Goal: Task Accomplishment & Management: Manage account settings

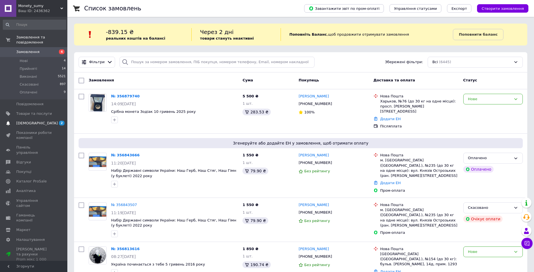
click at [31, 121] on span "[DEMOGRAPHIC_DATA]" at bounding box center [36, 123] width 41 height 5
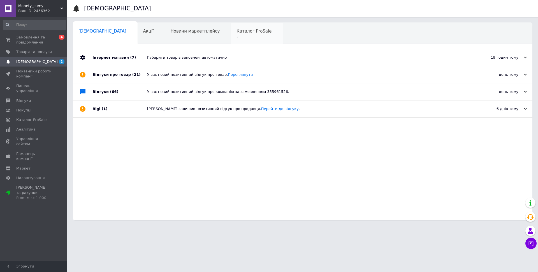
click at [231, 27] on div "Каталог ProSale 2" at bounding box center [257, 33] width 52 height 21
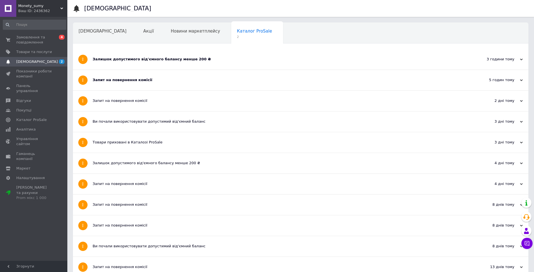
click at [143, 57] on div "Залишок допустимого від'ємного балансу менше 200 ₴" at bounding box center [280, 59] width 374 height 5
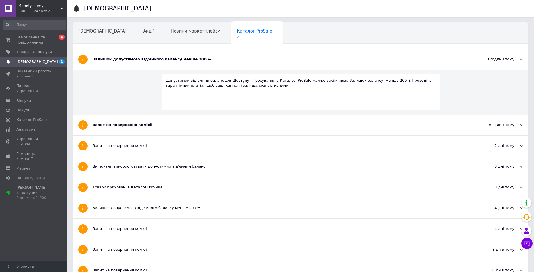
click at [146, 58] on div "Залишок допустимого від'ємного балансу менше 200 ₴" at bounding box center [280, 59] width 374 height 5
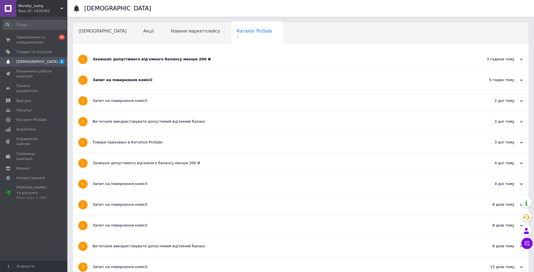
click at [140, 80] on div "Запит на повернення комісії" at bounding box center [280, 79] width 374 height 5
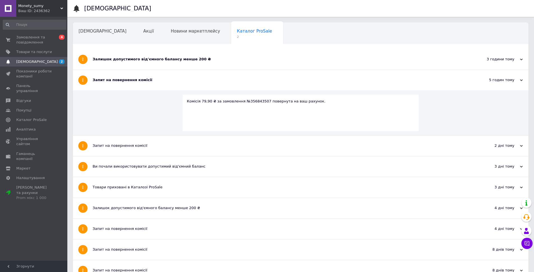
click at [140, 80] on div "Запит на повернення комісії" at bounding box center [280, 79] width 374 height 5
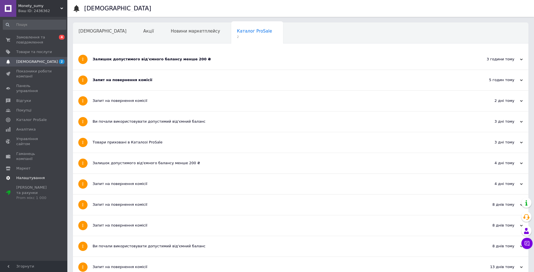
click at [20, 173] on link "Налаштування" at bounding box center [34, 178] width 69 height 10
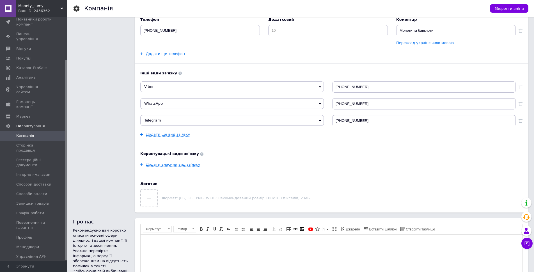
scroll to position [56, 0]
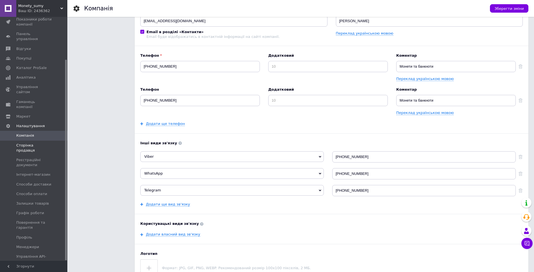
click at [23, 143] on span "Сторінка продавця" at bounding box center [34, 148] width 36 height 10
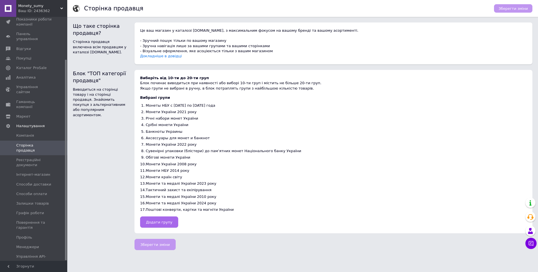
click at [154, 225] on button "Додати групу" at bounding box center [159, 221] width 38 height 11
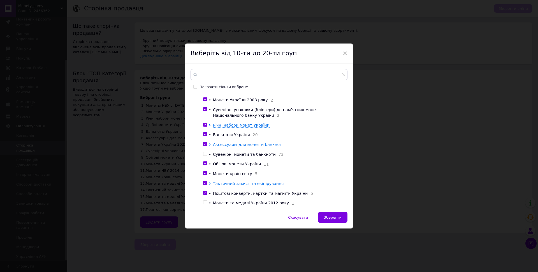
scroll to position [101, 0]
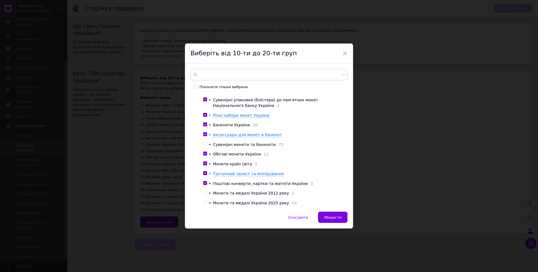
click at [206, 142] on div at bounding box center [205, 144] width 4 height 4
click at [204, 142] on input "checkbox" at bounding box center [205, 144] width 4 height 4
checkbox input "true"
click at [207, 191] on div at bounding box center [206, 193] width 6 height 6
click at [203, 192] on input "checkbox" at bounding box center [205, 193] width 4 height 4
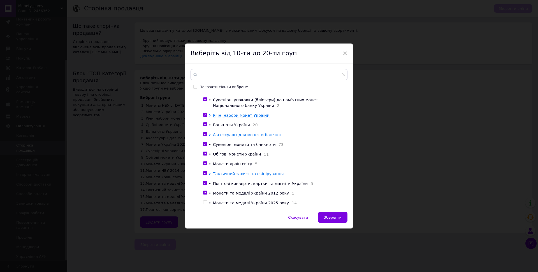
checkbox input "true"
click at [204, 203] on input "checkbox" at bounding box center [205, 202] width 4 height 4
checkbox input "true"
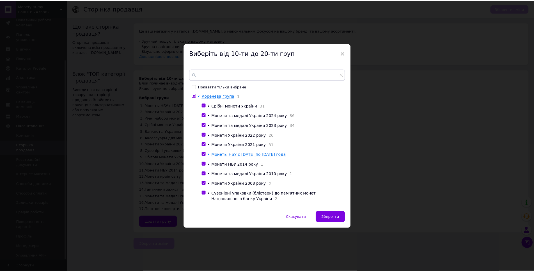
scroll to position [0, 0]
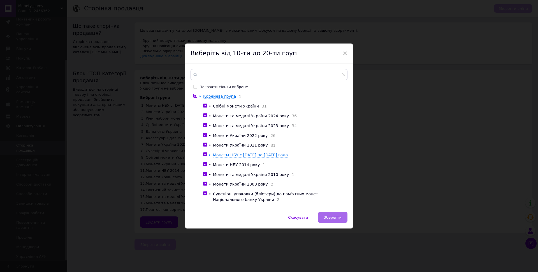
click at [327, 218] on span "Зберегти" at bounding box center [333, 217] width 18 height 4
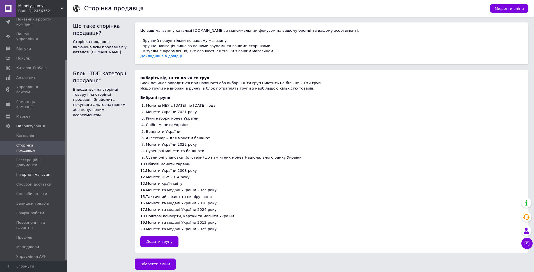
click at [26, 172] on span "Інтернет-магазин" at bounding box center [33, 174] width 34 height 5
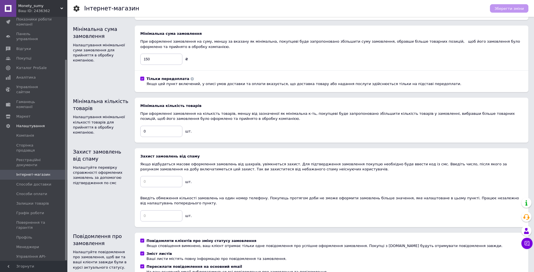
scroll to position [81, 0]
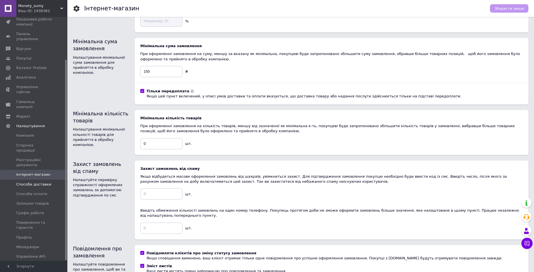
click at [40, 182] on span "Способи доставки" at bounding box center [33, 184] width 35 height 5
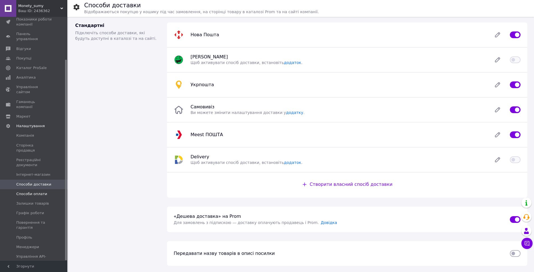
click at [38, 191] on span "Способи оплати" at bounding box center [31, 193] width 31 height 5
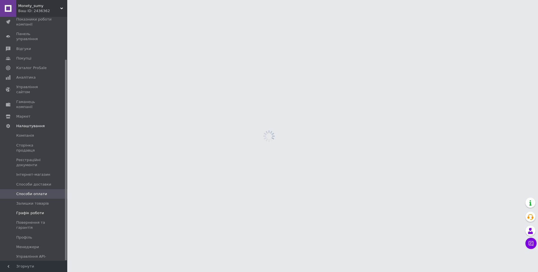
click at [26, 210] on span "Графік роботи" at bounding box center [30, 212] width 28 height 5
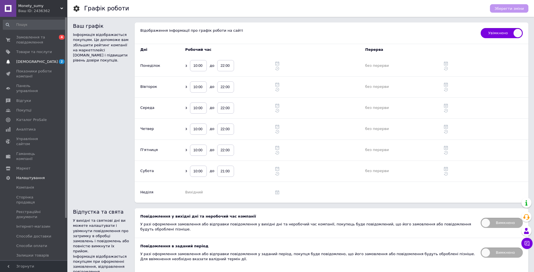
click at [31, 63] on span "[DEMOGRAPHIC_DATA]" at bounding box center [36, 61] width 41 height 5
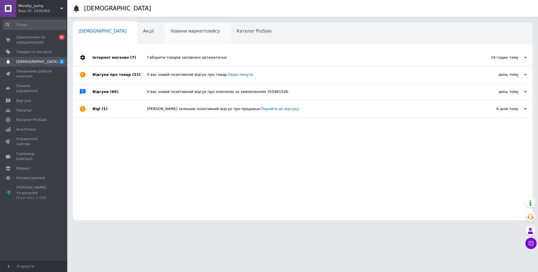
click at [170, 31] on span "Новини маркетплейсу" at bounding box center [194, 31] width 49 height 5
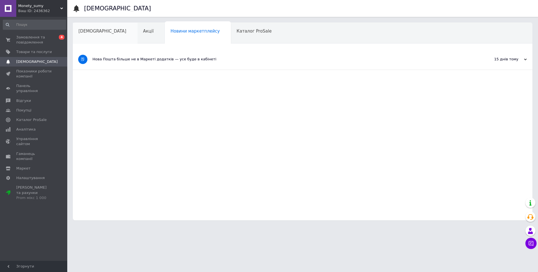
click at [94, 30] on span "[DEMOGRAPHIC_DATA]" at bounding box center [103, 31] width 48 height 5
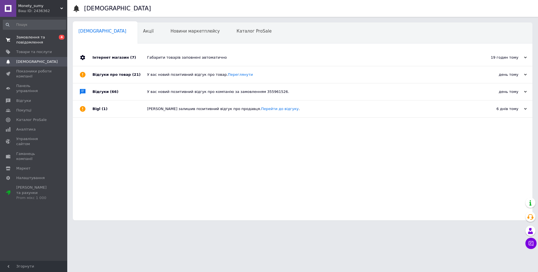
click at [34, 40] on span "Замовлення та повідомлення" at bounding box center [34, 40] width 36 height 10
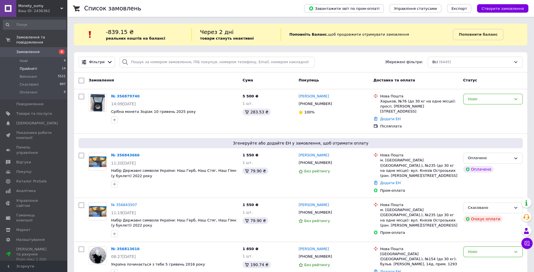
click at [25, 66] on span "Прийняті" at bounding box center [28, 68] width 17 height 5
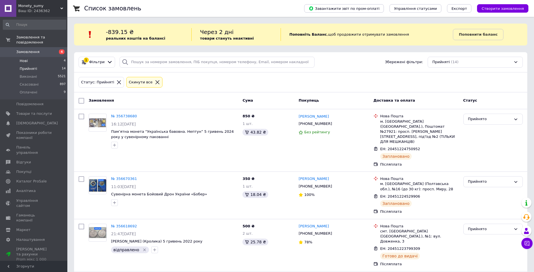
click at [25, 58] on span "Нові" at bounding box center [24, 60] width 8 height 5
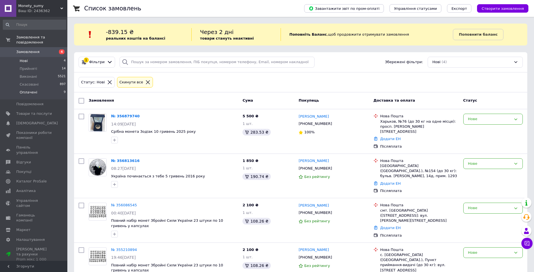
click at [31, 90] on span "Оплачені" at bounding box center [29, 92] width 18 height 5
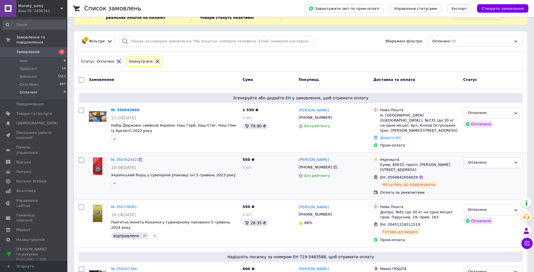
scroll to position [56, 0]
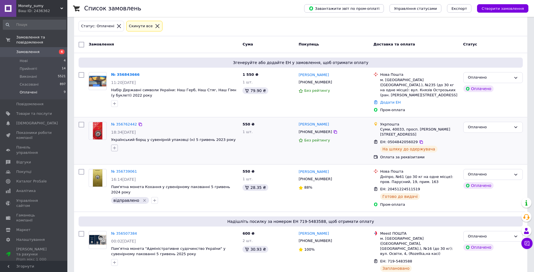
click at [116, 146] on icon "button" at bounding box center [114, 148] width 4 height 4
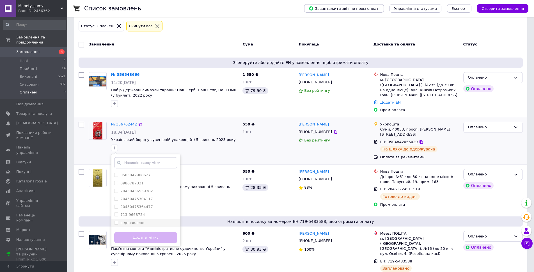
click at [118, 220] on span at bounding box center [116, 222] width 4 height 4
click at [118, 220] on input "відправлено" at bounding box center [116, 222] width 4 height 4
click at [116, 220] on input "відправлено" at bounding box center [116, 222] width 4 height 4
checkbox input "true"
click at [132, 233] on button "Додати мітку" at bounding box center [145, 237] width 63 height 11
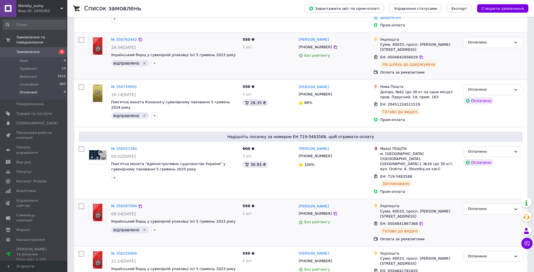
scroll to position [76, 0]
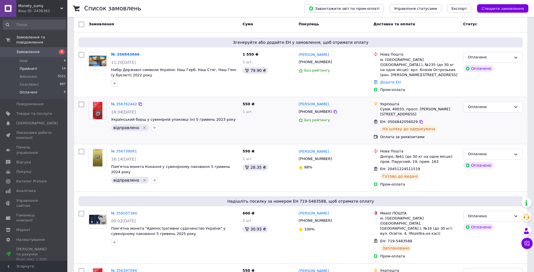
click at [26, 65] on li "Прийняті 14" at bounding box center [34, 69] width 69 height 8
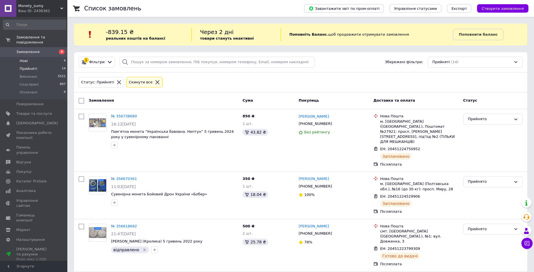
click at [25, 58] on span "Нові" at bounding box center [24, 60] width 8 height 5
